Goal: Check status: Check status

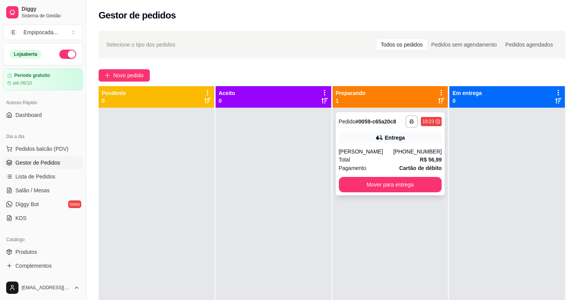
click at [364, 120] on strong "# 0059-c65a20c8" at bounding box center [375, 122] width 41 height 6
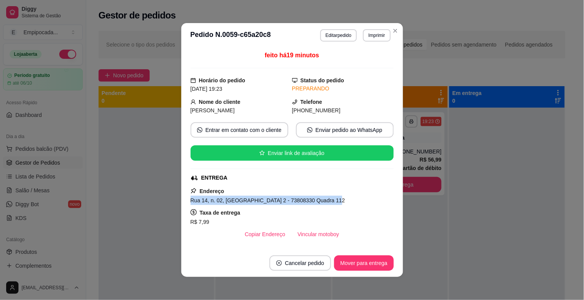
drag, startPoint x: 187, startPoint y: 201, endPoint x: 321, endPoint y: 202, distance: 133.9
click at [321, 202] on span "Rua 14, n. 02, [GEOGRAPHIC_DATA] 2 - 73808330 Quadra 112" at bounding box center [267, 200] width 155 height 6
copy span "Rua 14, n. 02, [GEOGRAPHIC_DATA] 2 - 73808330 Quadra 112"
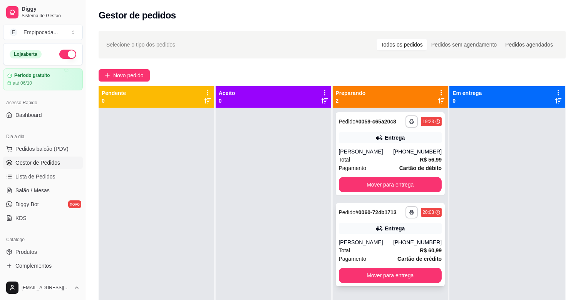
click at [357, 244] on div "[PERSON_NAME]" at bounding box center [366, 243] width 55 height 8
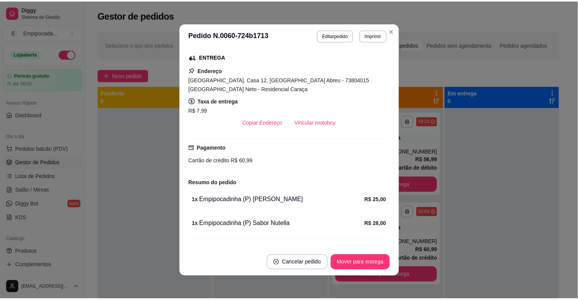
scroll to position [137, 0]
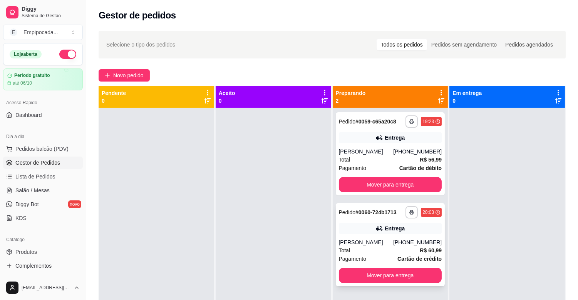
click at [362, 239] on div "[PERSON_NAME]" at bounding box center [366, 243] width 55 height 8
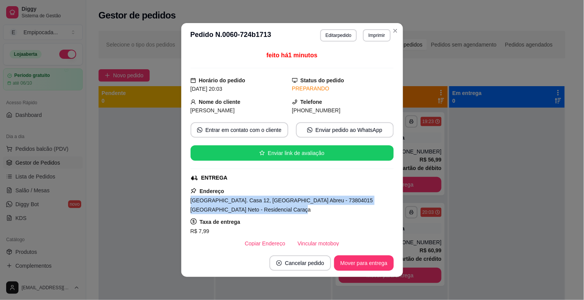
drag, startPoint x: 187, startPoint y: 202, endPoint x: 247, endPoint y: 208, distance: 59.5
click at [247, 208] on span "[GEOGRAPHIC_DATA]. Casa 12, [GEOGRAPHIC_DATA] Abreu - 73804015 [GEOGRAPHIC_DATA…" at bounding box center [281, 204] width 182 height 15
copy span "[GEOGRAPHIC_DATA]. Casa 12, [GEOGRAPHIC_DATA] Abreu - 73804015 [GEOGRAPHIC_DATA…"
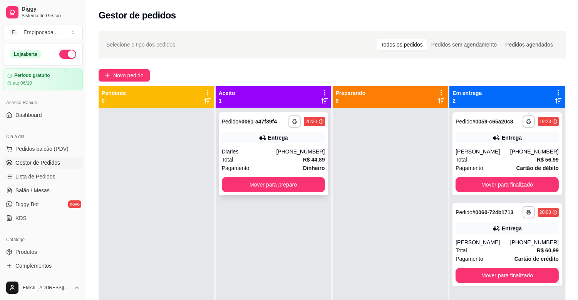
click at [275, 158] on div "Total R$ 44,89" at bounding box center [273, 159] width 103 height 8
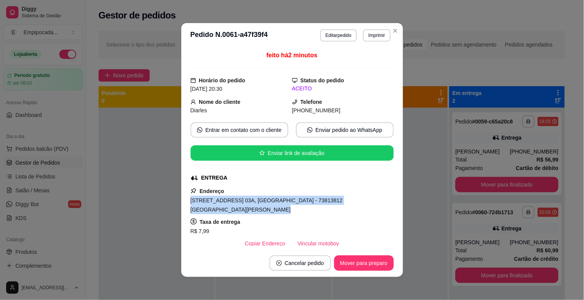
drag, startPoint x: 189, startPoint y: 202, endPoint x: 204, endPoint y: 208, distance: 16.6
click at [204, 208] on div "[STREET_ADDRESS] 03A, [GEOGRAPHIC_DATA] - 73813812 [GEOGRAPHIC_DATA][PERSON_NAM…" at bounding box center [291, 205] width 203 height 18
copy span "[STREET_ADDRESS] 03A, [GEOGRAPHIC_DATA] - 73813812 [GEOGRAPHIC_DATA][PERSON_NAM…"
